Goal: Information Seeking & Learning: Learn about a topic

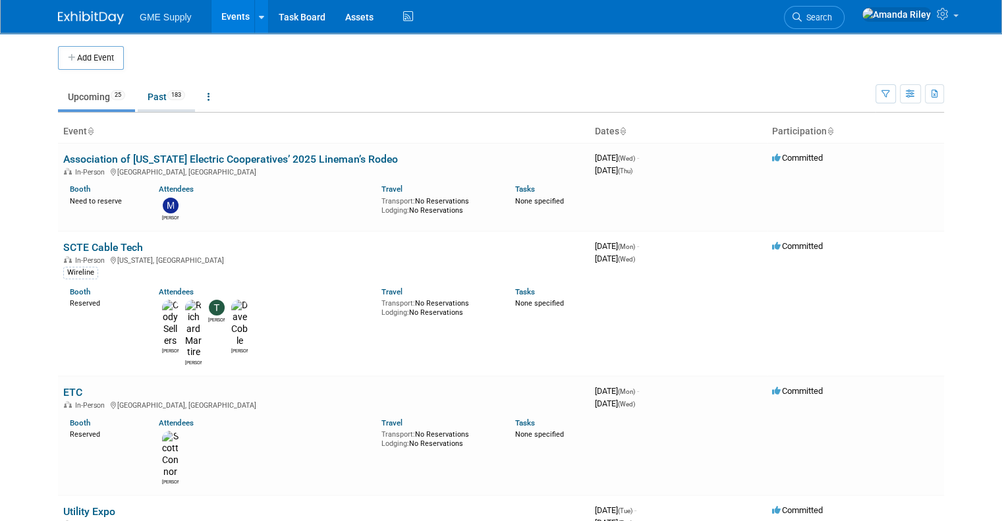
click at [154, 97] on link "Past 183" at bounding box center [166, 96] width 57 height 25
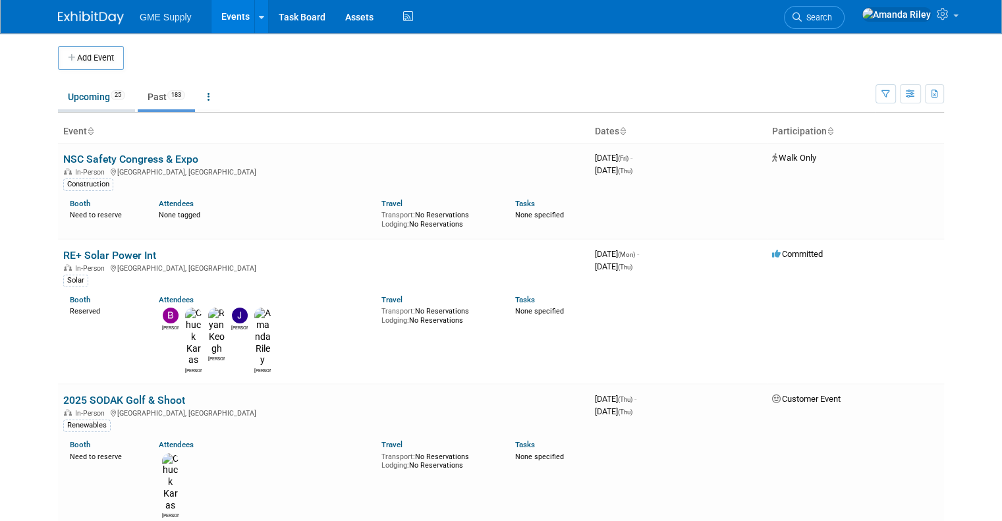
click at [95, 97] on link "Upcoming 25" at bounding box center [96, 96] width 77 height 25
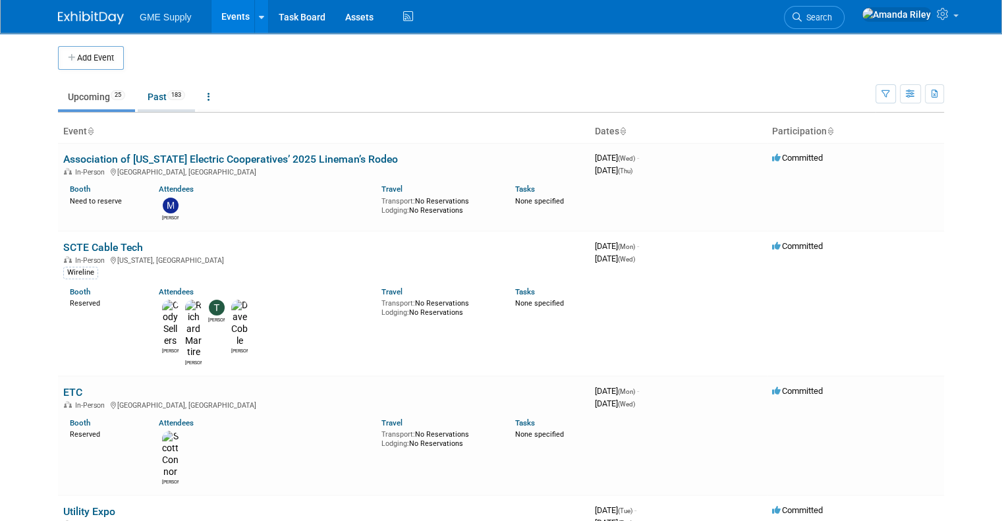
click at [138, 100] on link "Past 183" at bounding box center [166, 96] width 57 height 25
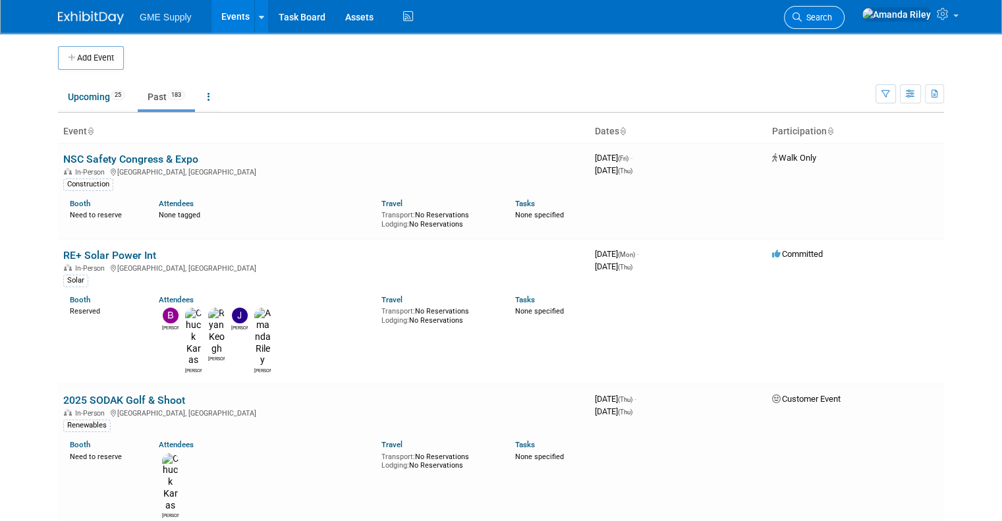
click at [832, 13] on span "Search" at bounding box center [816, 18] width 30 height 10
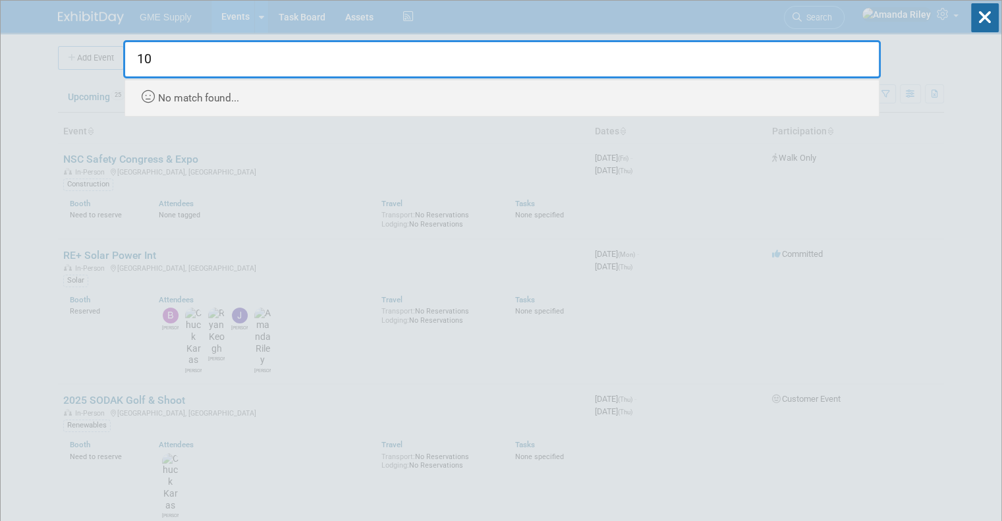
type input "1"
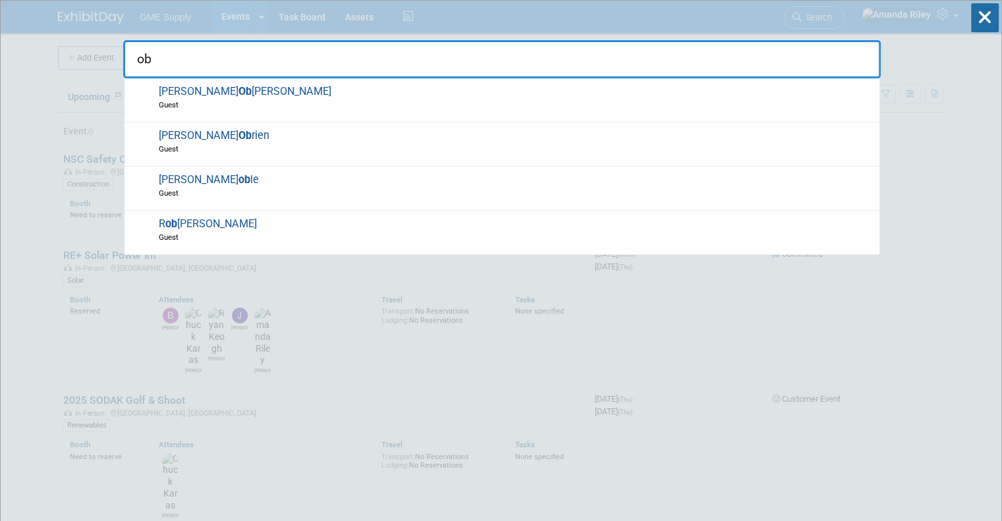
type input "o"
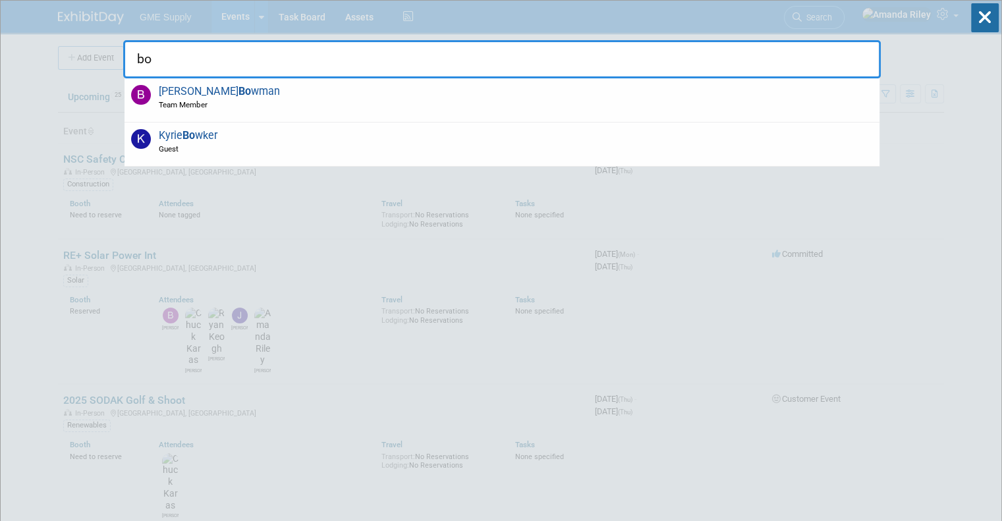
type input "b"
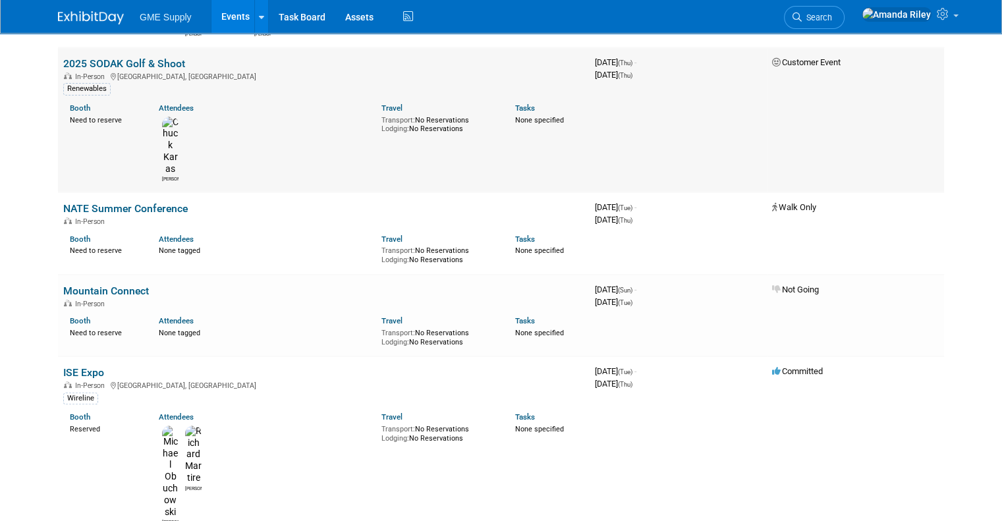
scroll to position [337, 0]
click at [78, 365] on link "ISE Expo" at bounding box center [83, 371] width 41 height 13
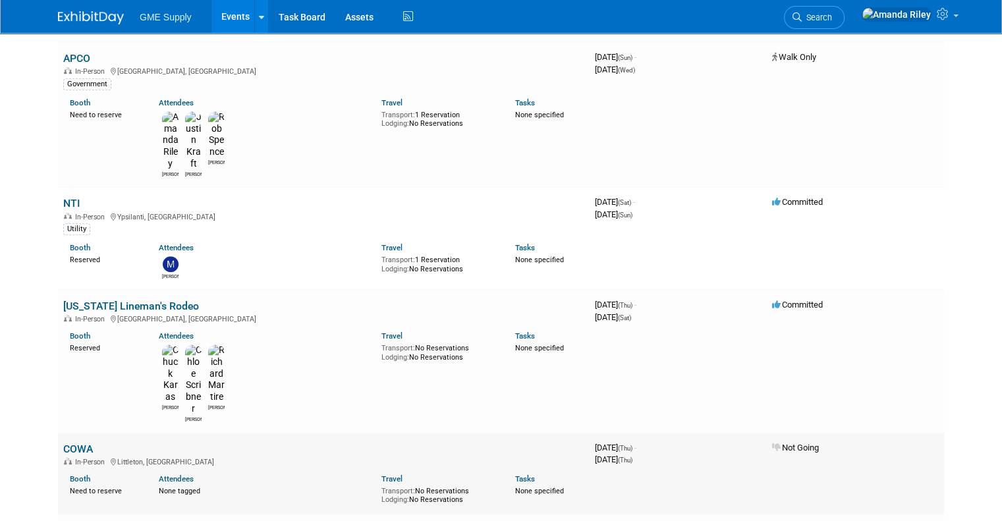
scroll to position [830, 0]
click at [97, 520] on link "Fiber Connect 2025" at bounding box center [108, 530] width 91 height 13
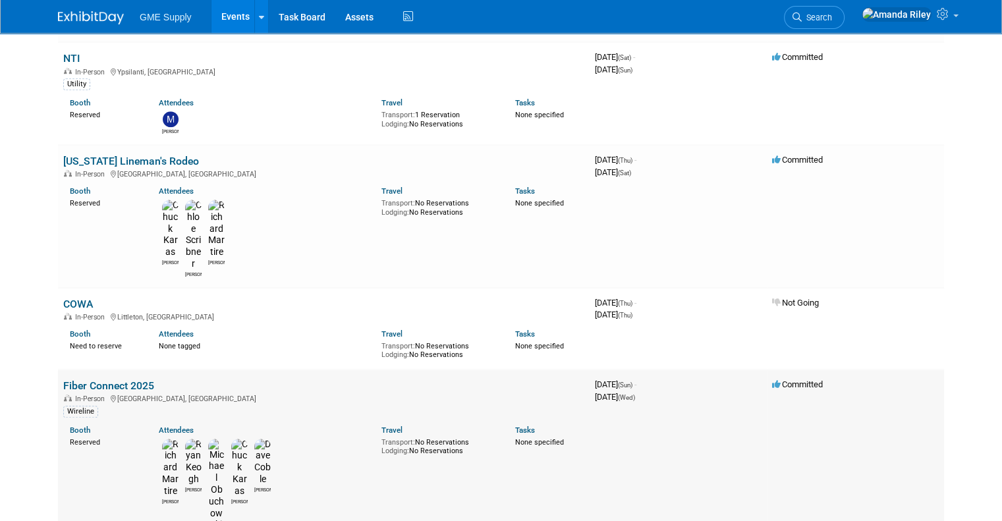
scroll to position [1003, 0]
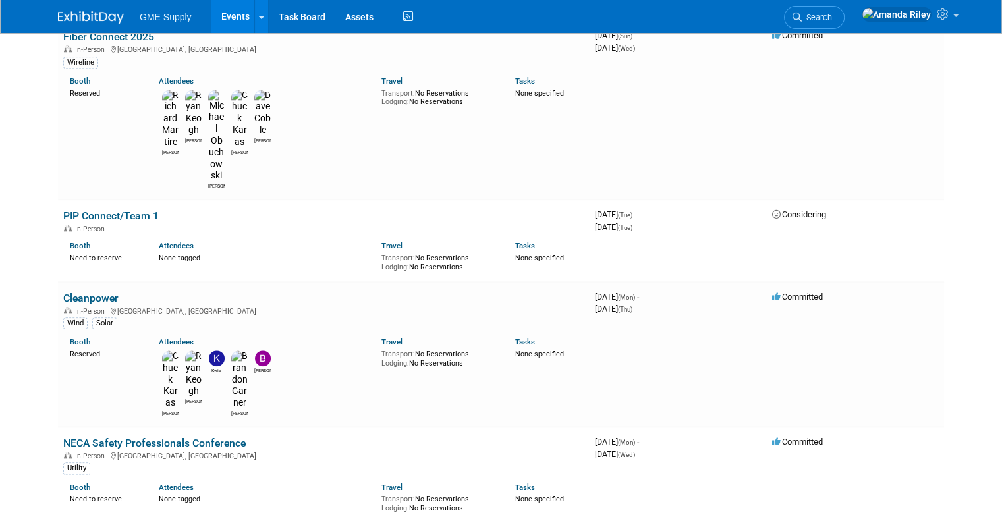
scroll to position [1354, 0]
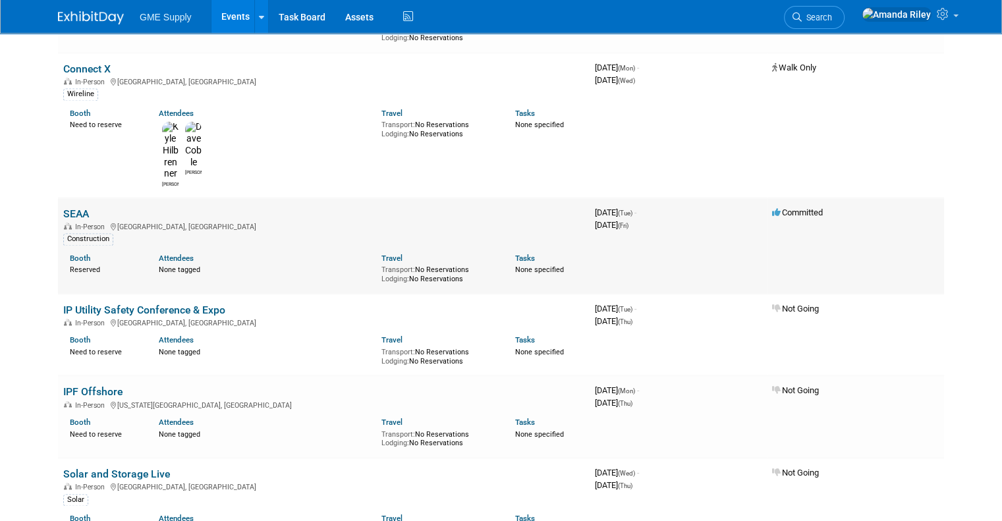
scroll to position [1902, 0]
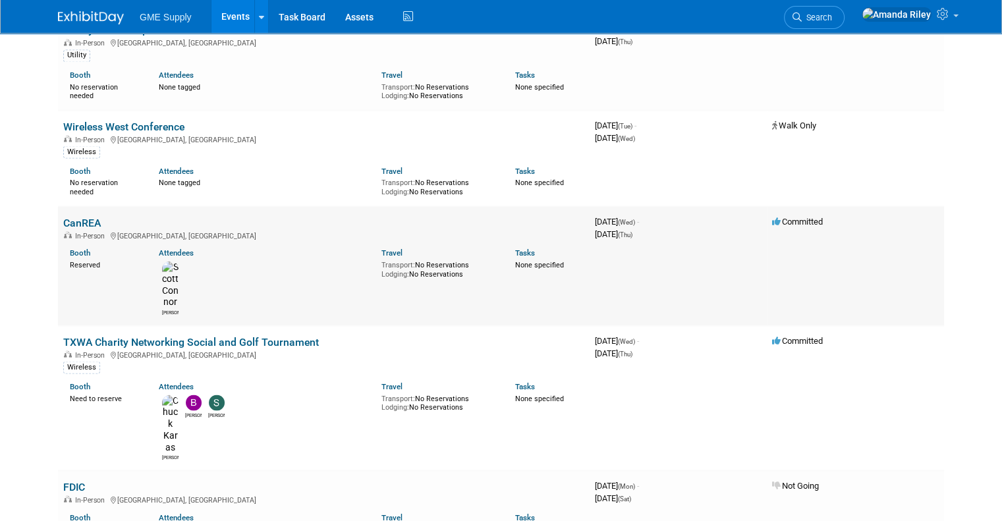
scroll to position [2434, 0]
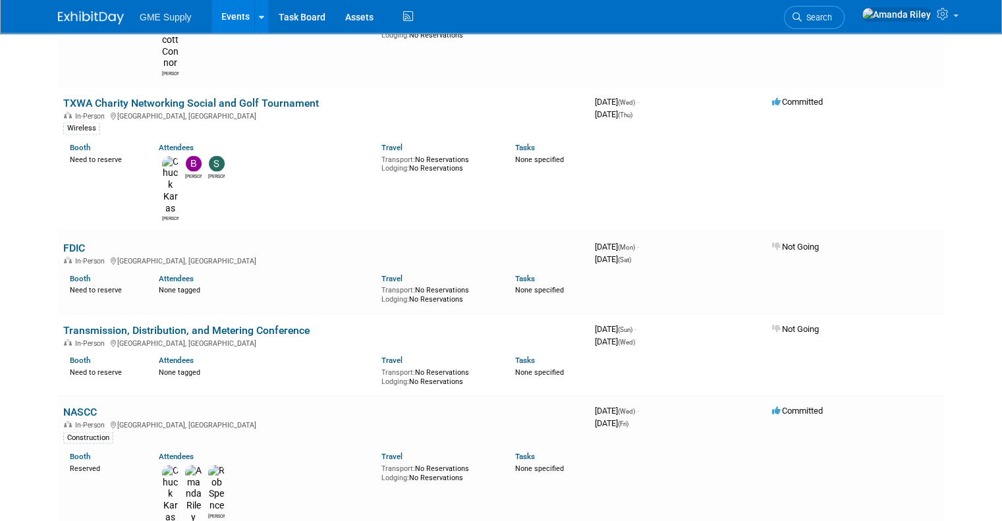
scroll to position [2670, 0]
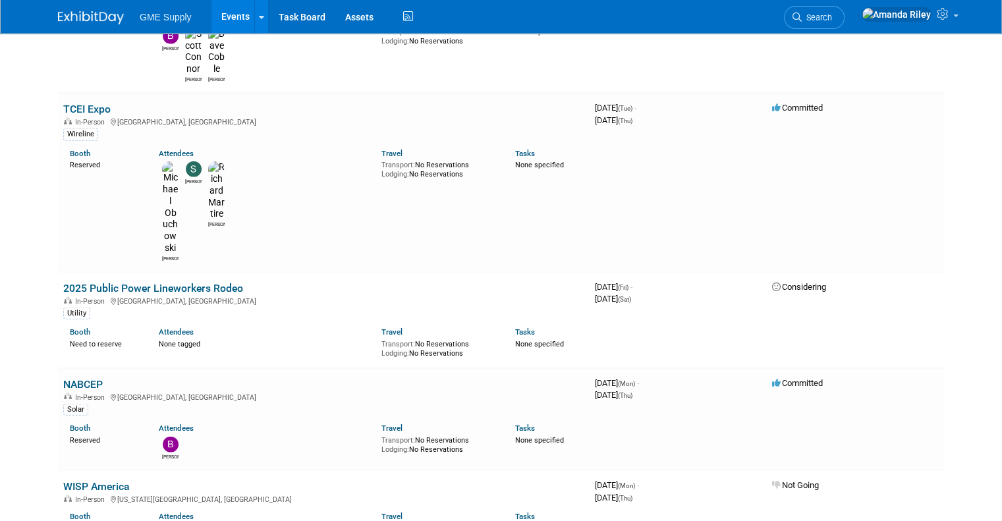
scroll to position [3245, 0]
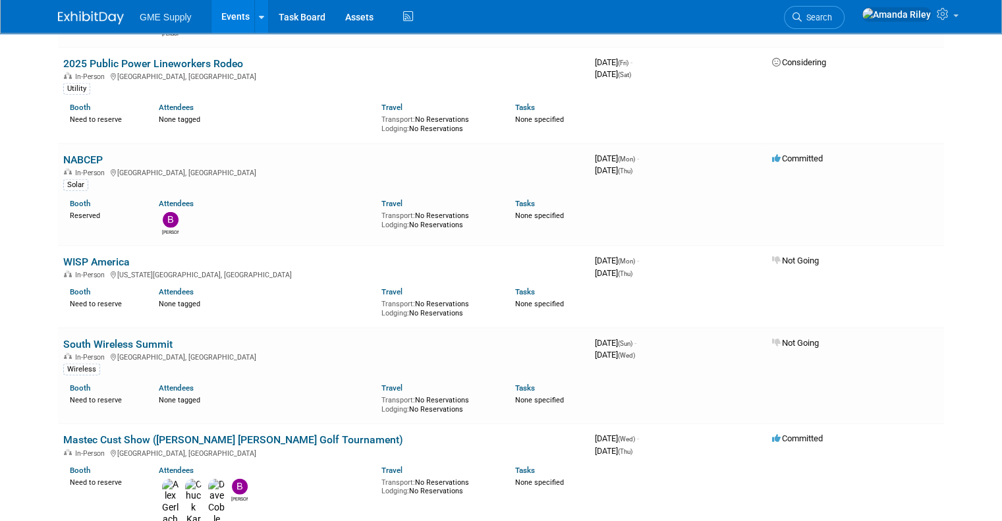
scroll to position [3469, 0]
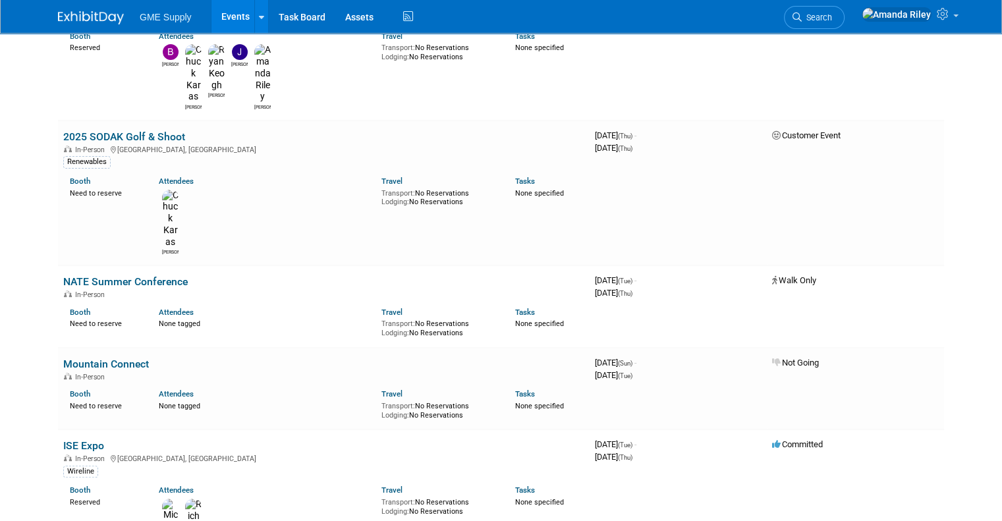
scroll to position [0, 0]
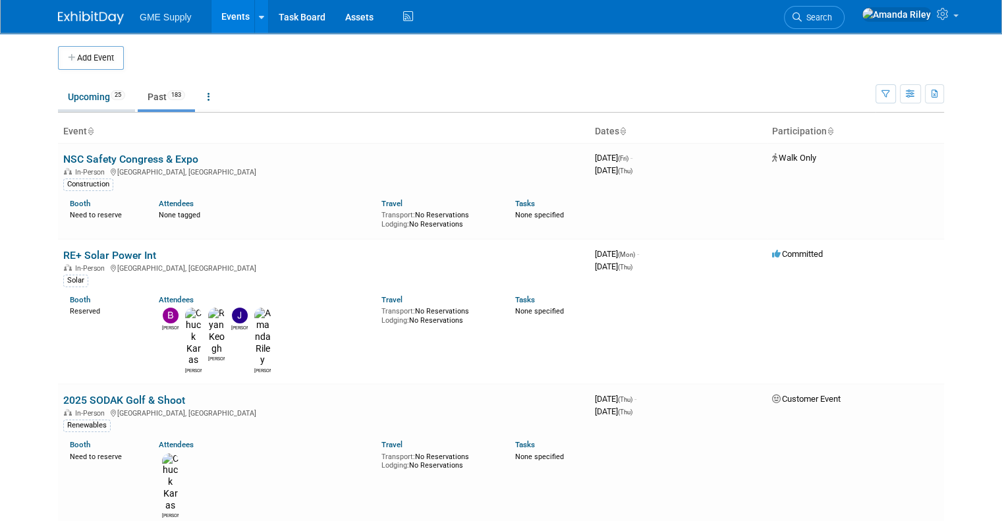
click at [58, 99] on link "Upcoming 25" at bounding box center [96, 96] width 77 height 25
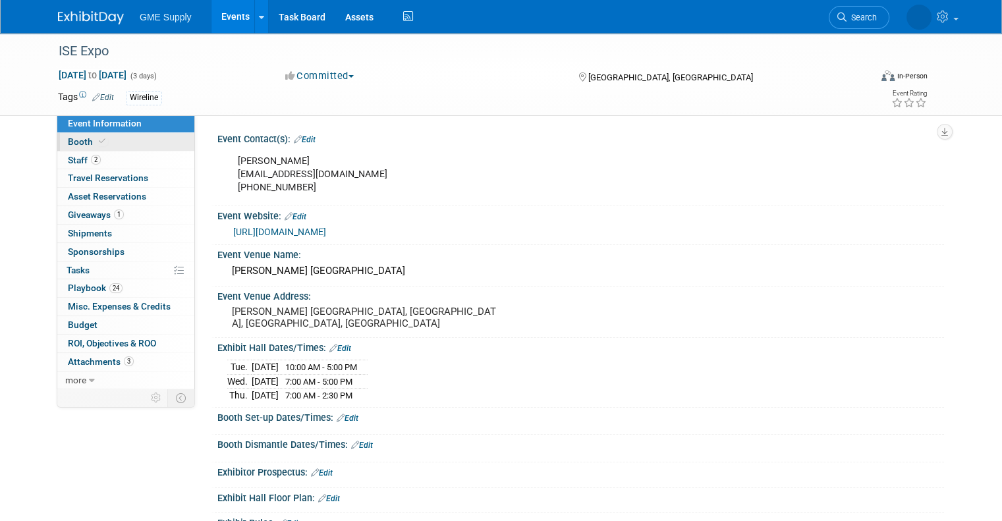
click at [68, 143] on span "Booth" at bounding box center [88, 141] width 40 height 11
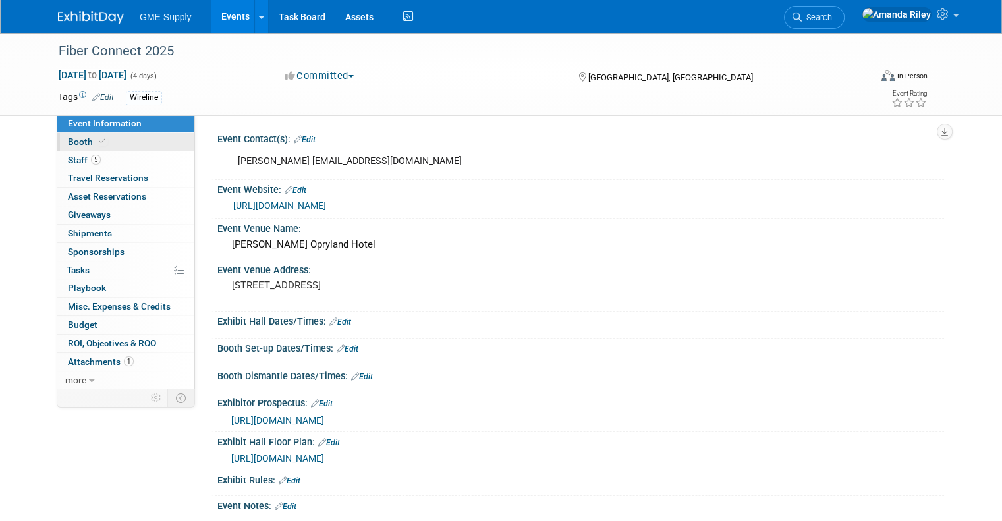
click at [70, 136] on link "Booth" at bounding box center [125, 142] width 137 height 18
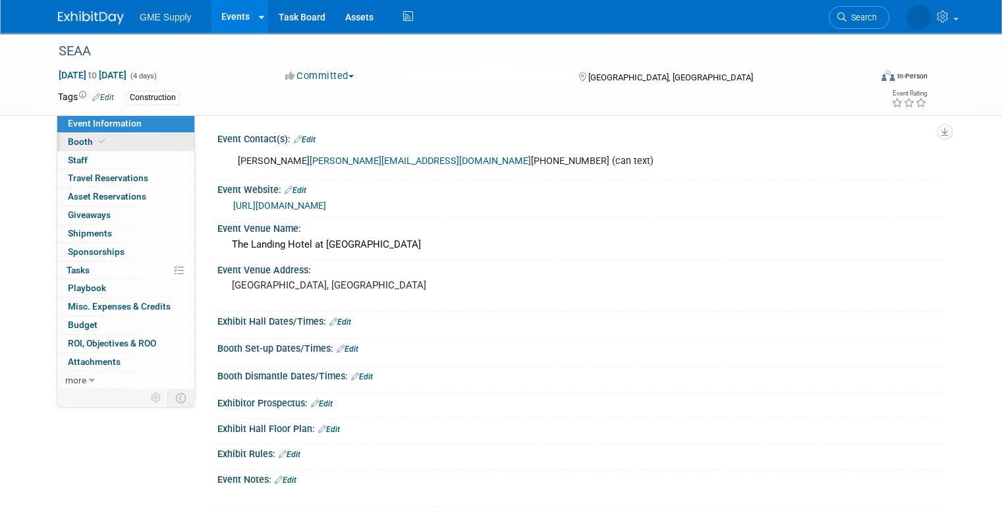
click at [68, 144] on span "Booth" at bounding box center [88, 141] width 40 height 11
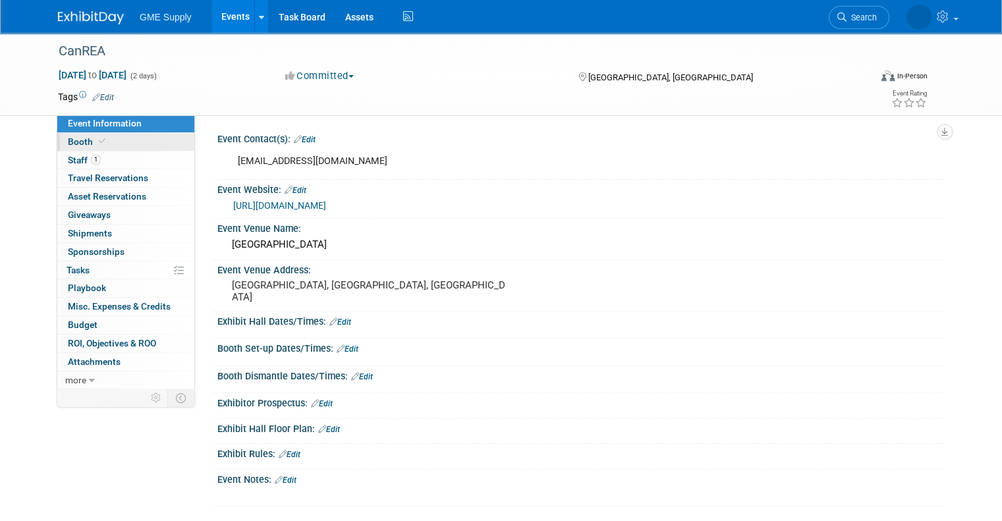
click at [71, 140] on span "Booth" at bounding box center [88, 141] width 40 height 11
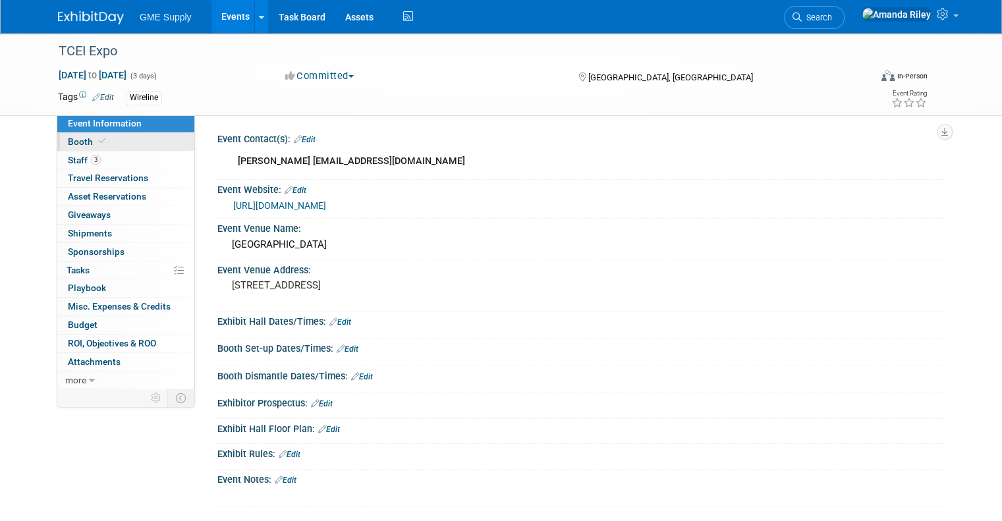
click at [68, 147] on span "Booth" at bounding box center [88, 141] width 40 height 11
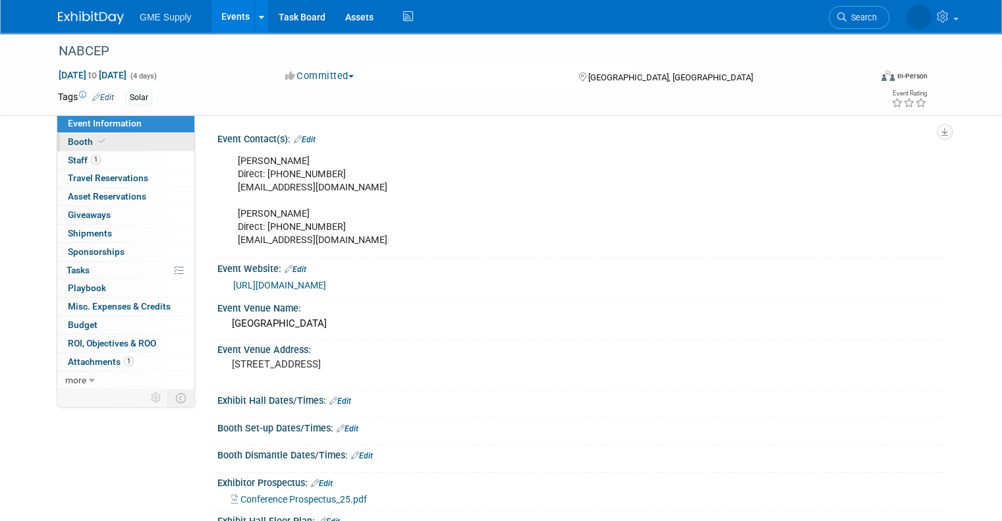
click at [68, 141] on span "Booth" at bounding box center [88, 141] width 40 height 11
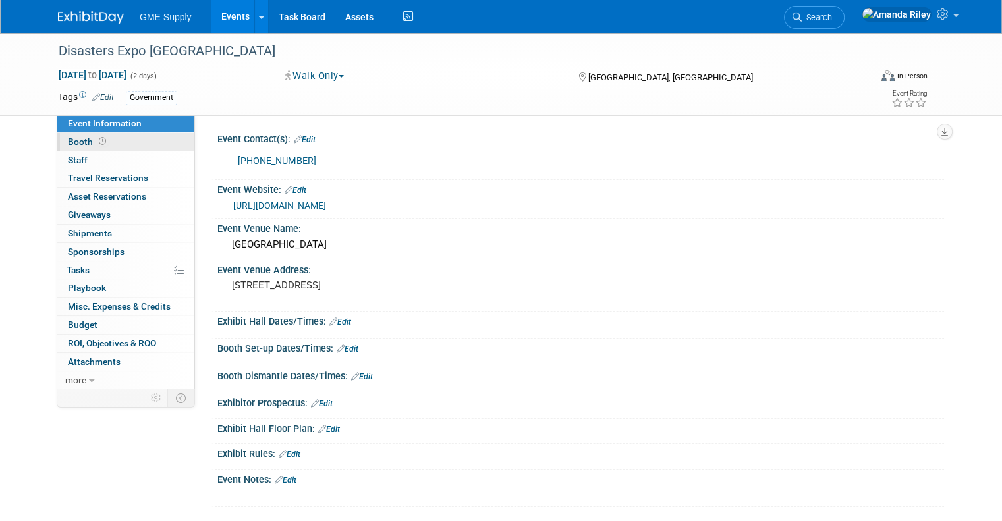
click at [68, 141] on span "Booth" at bounding box center [88, 141] width 41 height 11
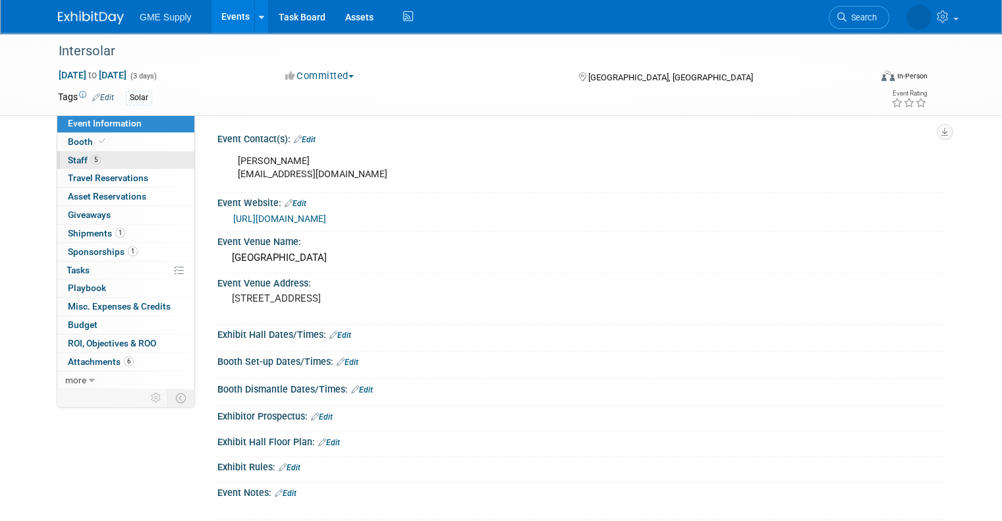
click at [68, 159] on span "Staff 5" at bounding box center [84, 160] width 33 height 11
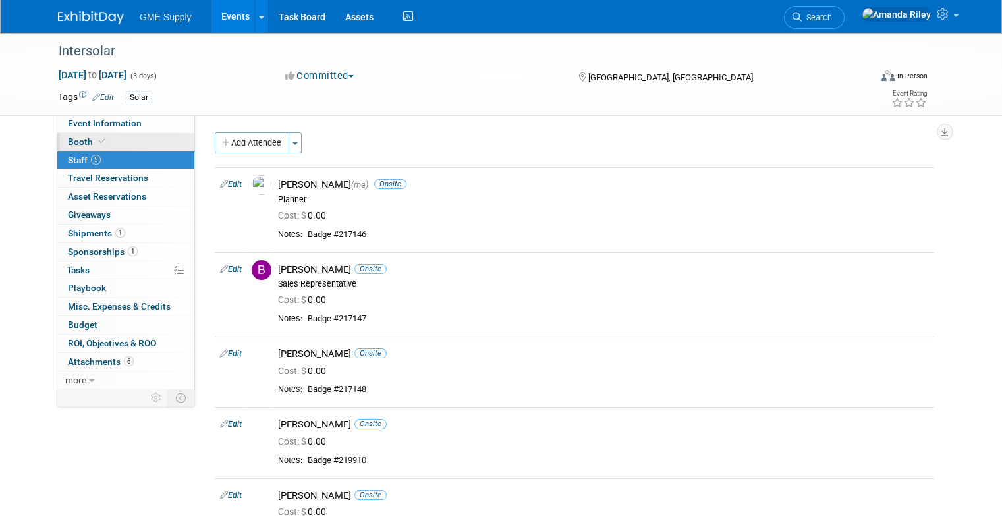
click at [68, 140] on span "Booth" at bounding box center [88, 141] width 40 height 11
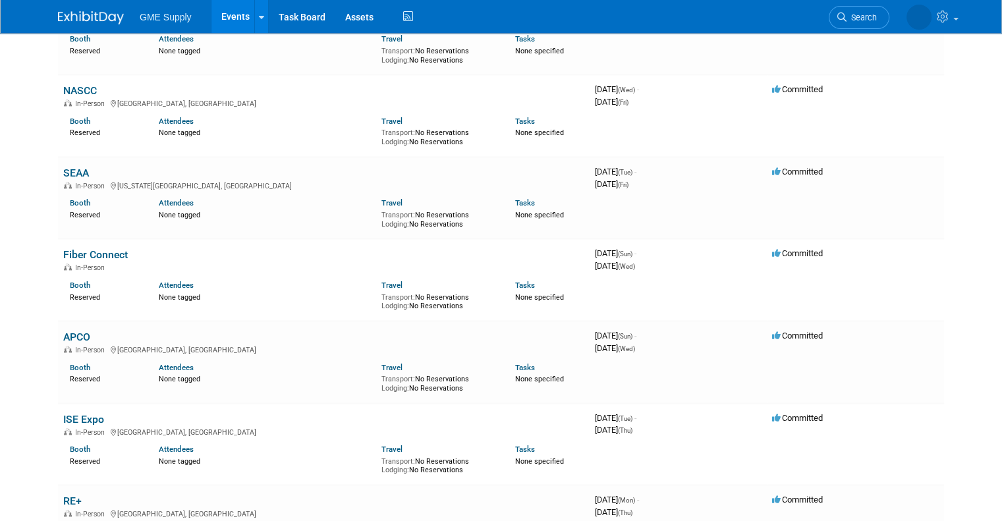
scroll to position [1968, 0]
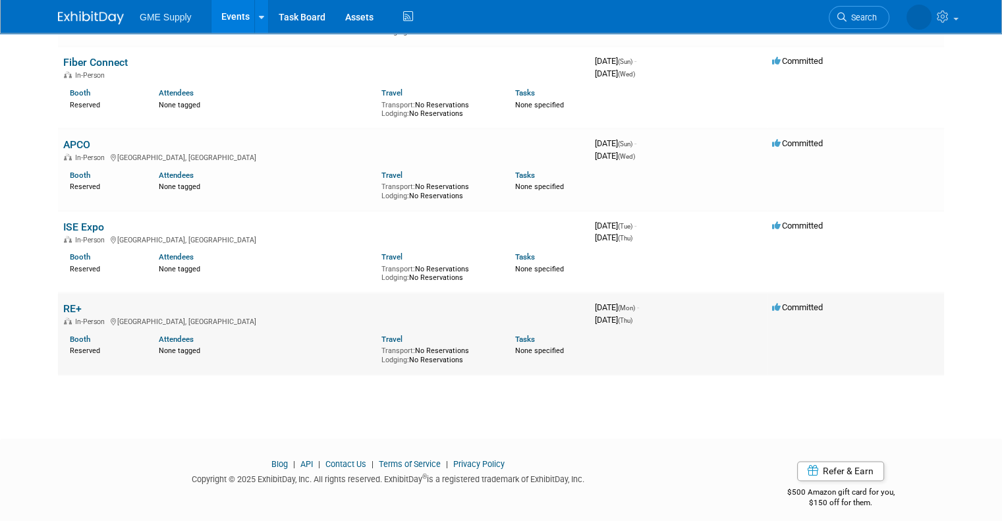
click at [63, 302] on link "RE+" at bounding box center [72, 308] width 18 height 13
click at [74, 221] on link "ISE Expo" at bounding box center [83, 227] width 41 height 13
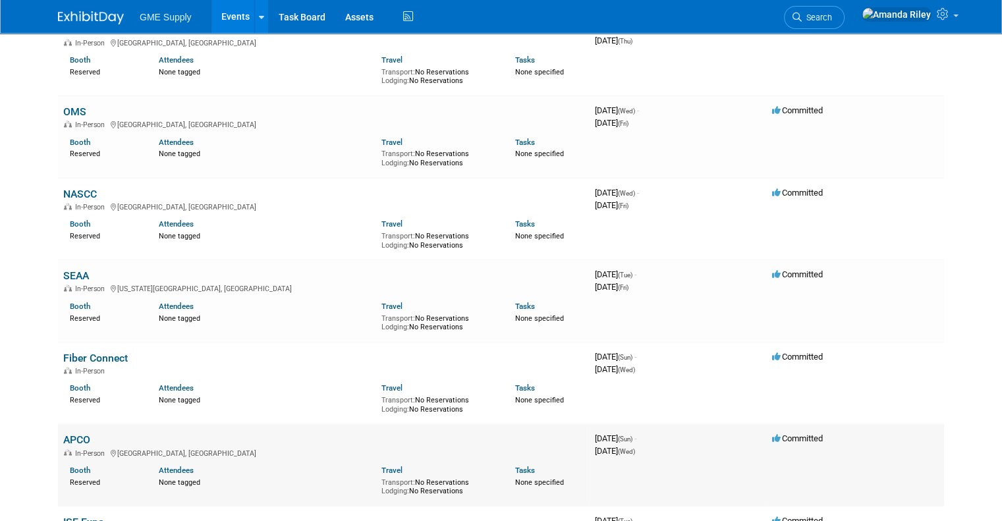
click at [66, 433] on link "APCO" at bounding box center [76, 439] width 27 height 13
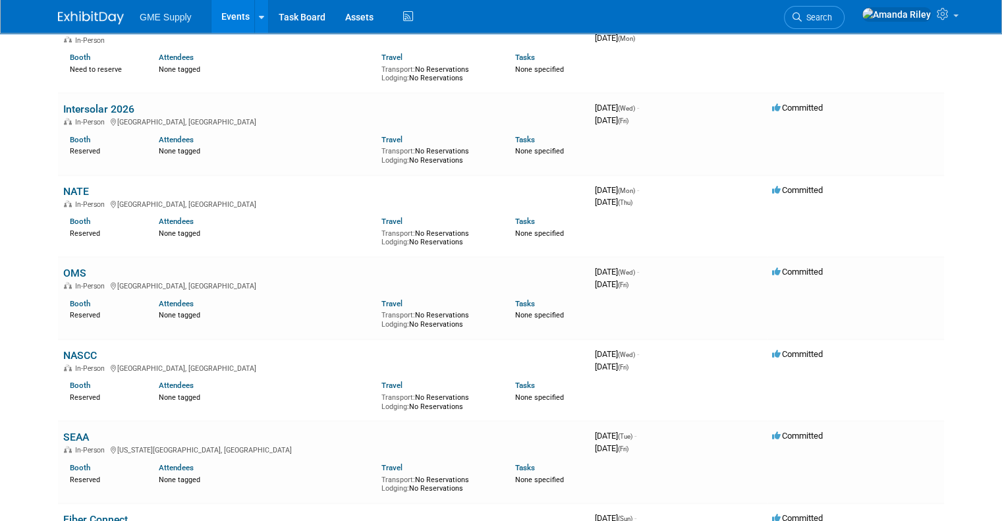
scroll to position [1804, 0]
click at [83, 515] on link "Fiber Connect" at bounding box center [95, 521] width 65 height 13
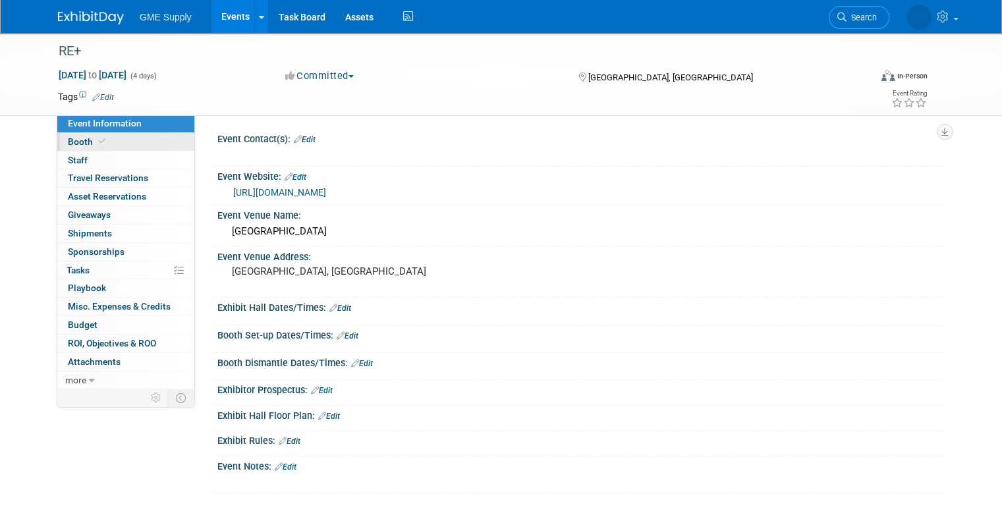
click at [69, 136] on span "Booth" at bounding box center [88, 141] width 40 height 11
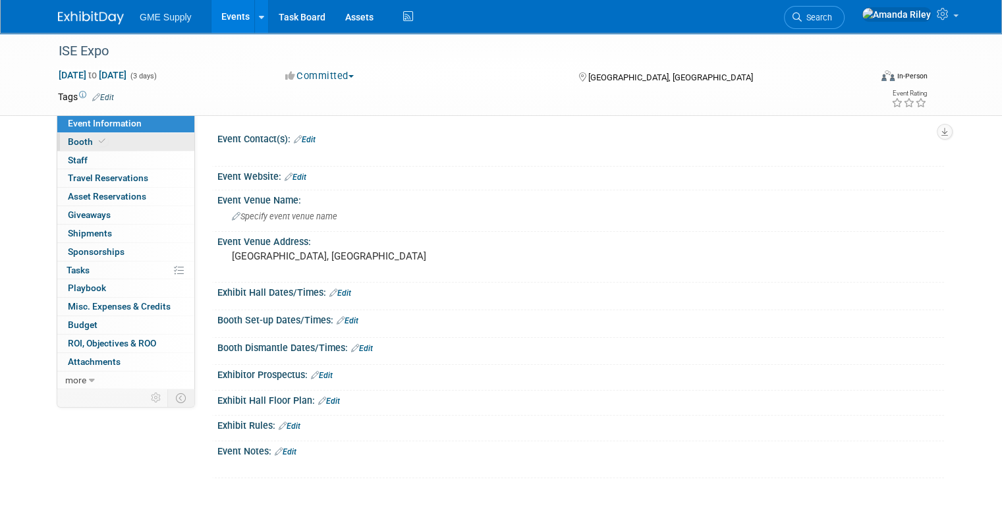
click at [69, 137] on span "Booth" at bounding box center [88, 141] width 40 height 11
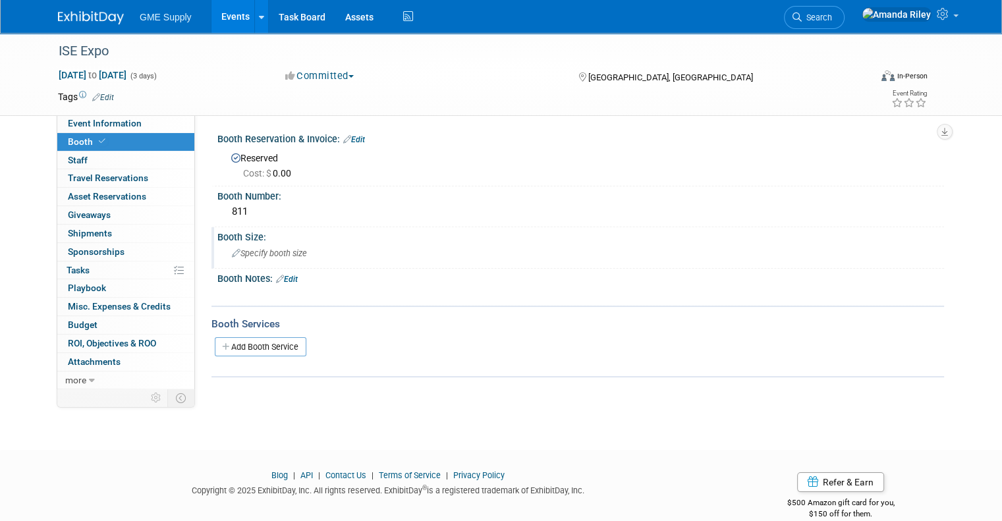
click at [253, 259] on div "Specify booth size" at bounding box center [580, 253] width 707 height 20
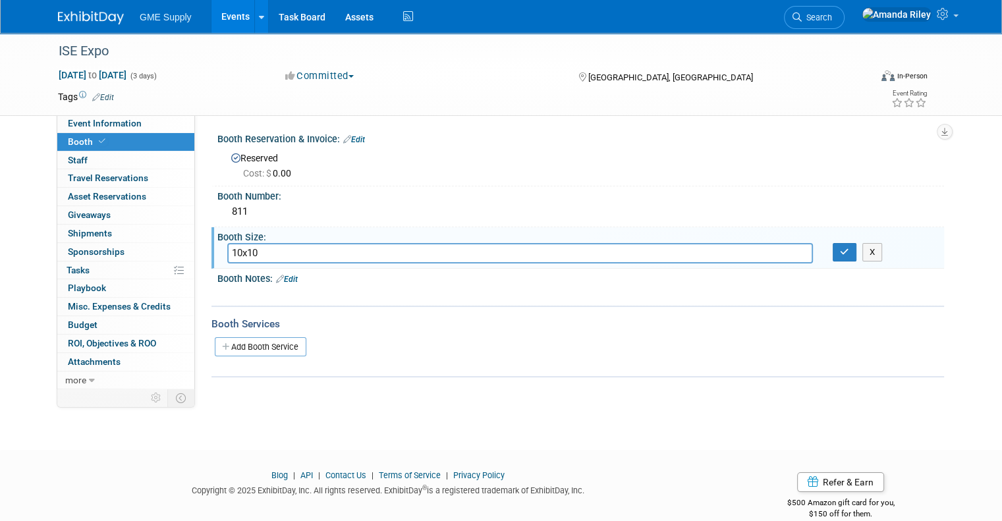
type input "10x10"
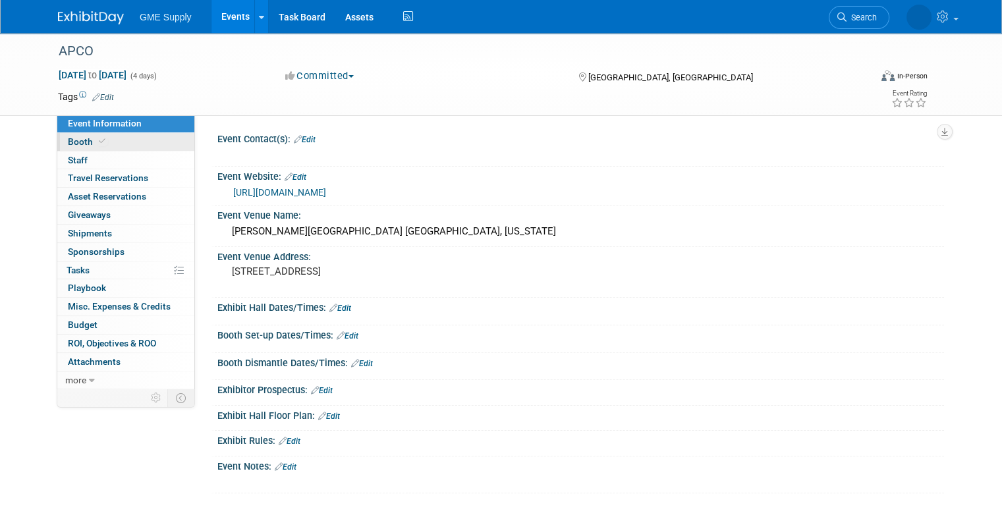
click at [68, 146] on span "Booth" at bounding box center [88, 141] width 40 height 11
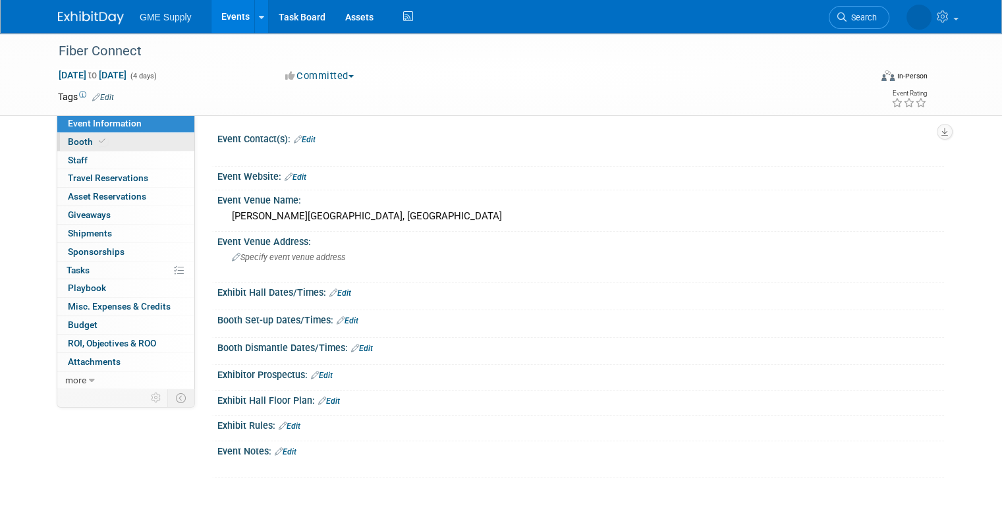
click at [76, 139] on span "Booth" at bounding box center [88, 141] width 40 height 11
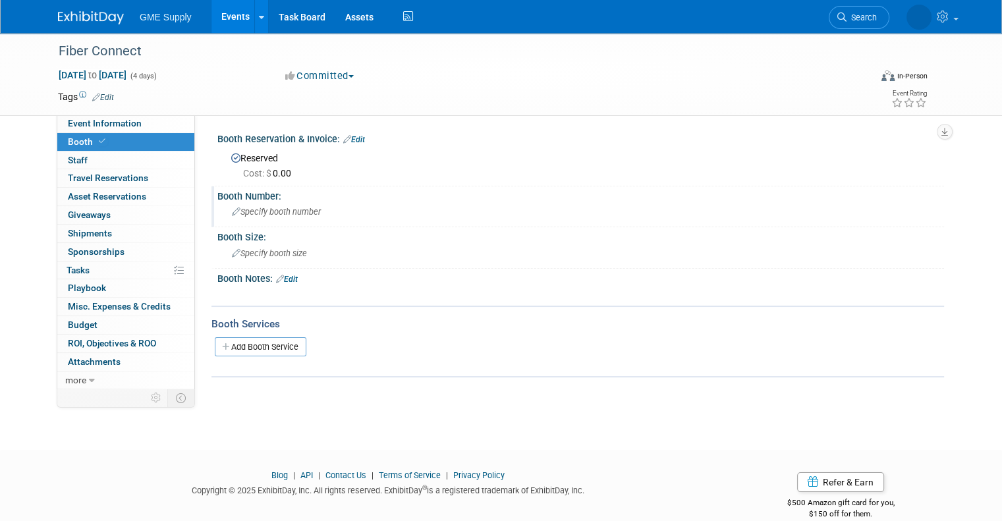
click at [256, 213] on span "Specify booth number" at bounding box center [276, 212] width 89 height 10
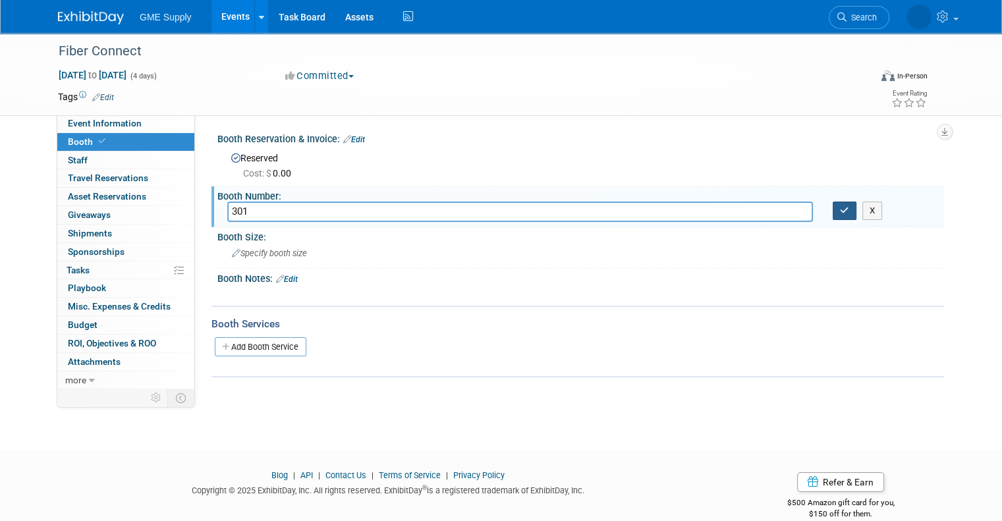
type input "301"
click at [847, 213] on icon "button" at bounding box center [844, 210] width 9 height 9
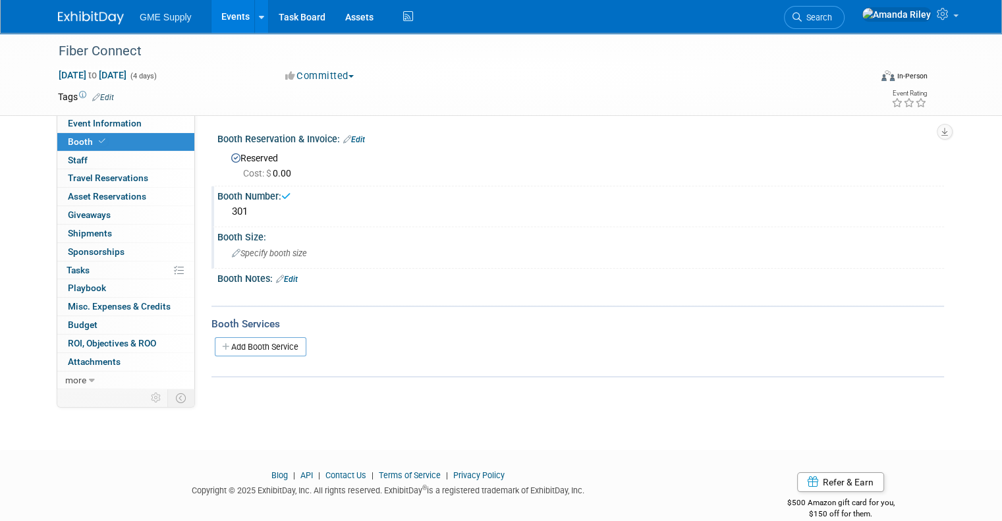
click at [374, 252] on div "Specify booth size" at bounding box center [580, 253] width 707 height 20
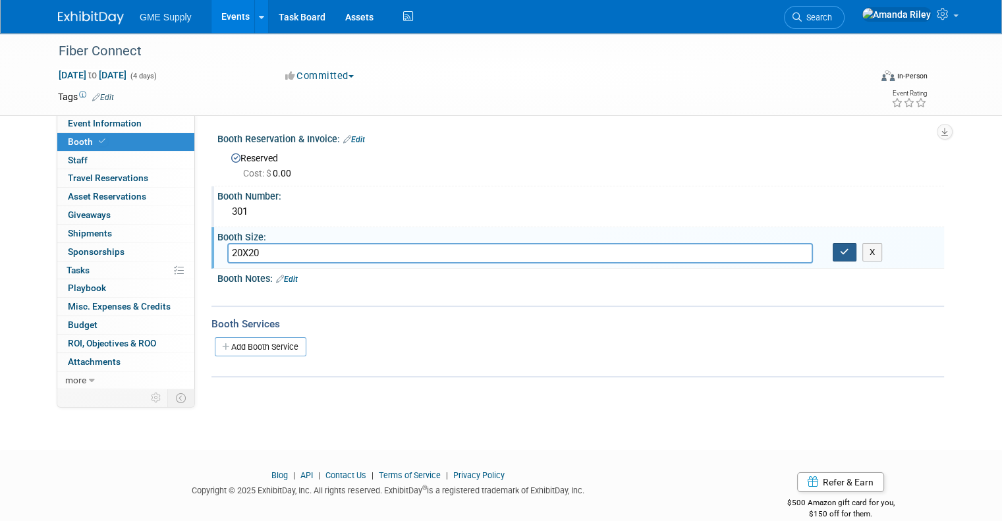
type input "20X20"
click at [847, 257] on button "button" at bounding box center [844, 252] width 24 height 18
